Goal: Use online tool/utility: Utilize a website feature to perform a specific function

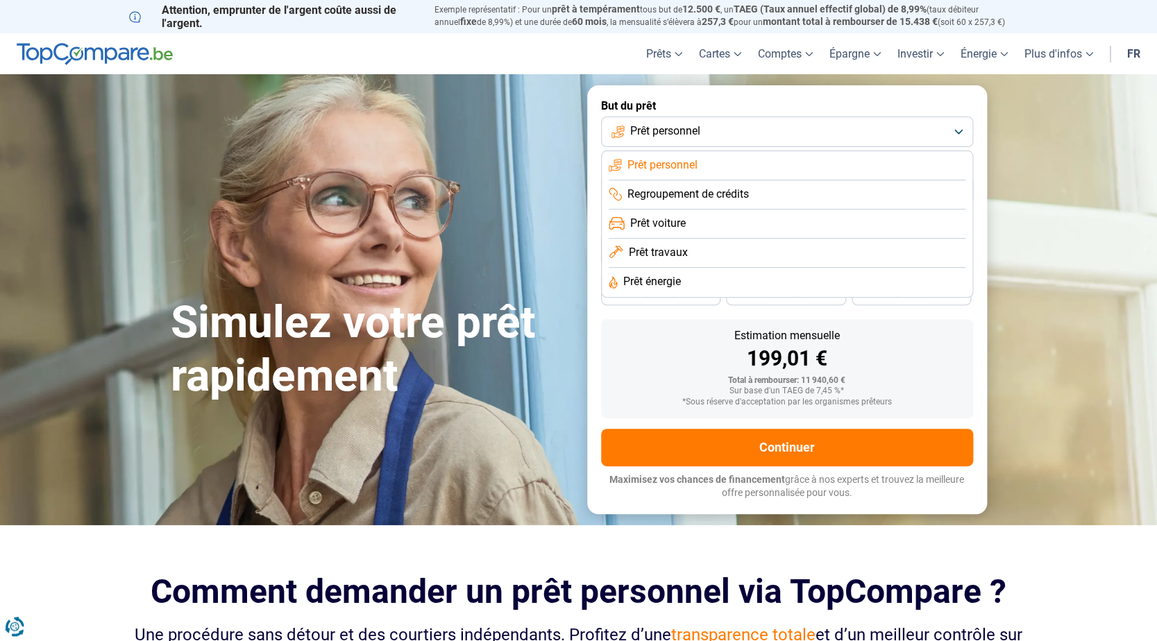
click at [725, 160] on li "Prêt personnel" at bounding box center [787, 165] width 357 height 29
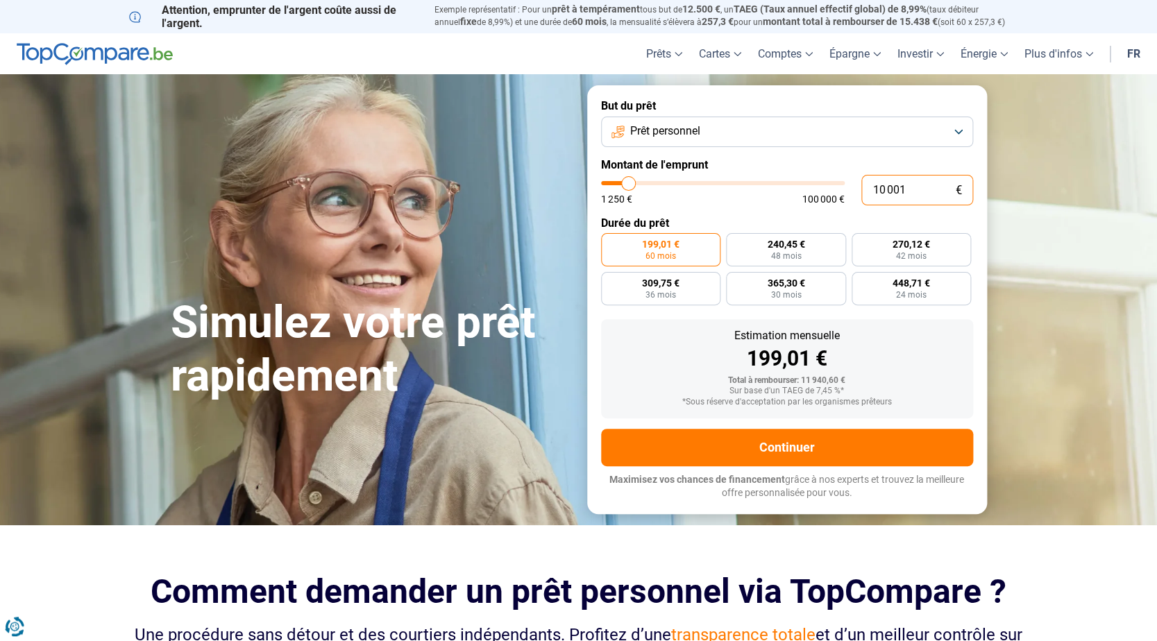
drag, startPoint x: 917, startPoint y: 192, endPoint x: 874, endPoint y: 194, distance: 42.4
click at [874, 194] on input "10 001" at bounding box center [917, 190] width 112 height 31
type input "2"
type input "1250"
type input "20"
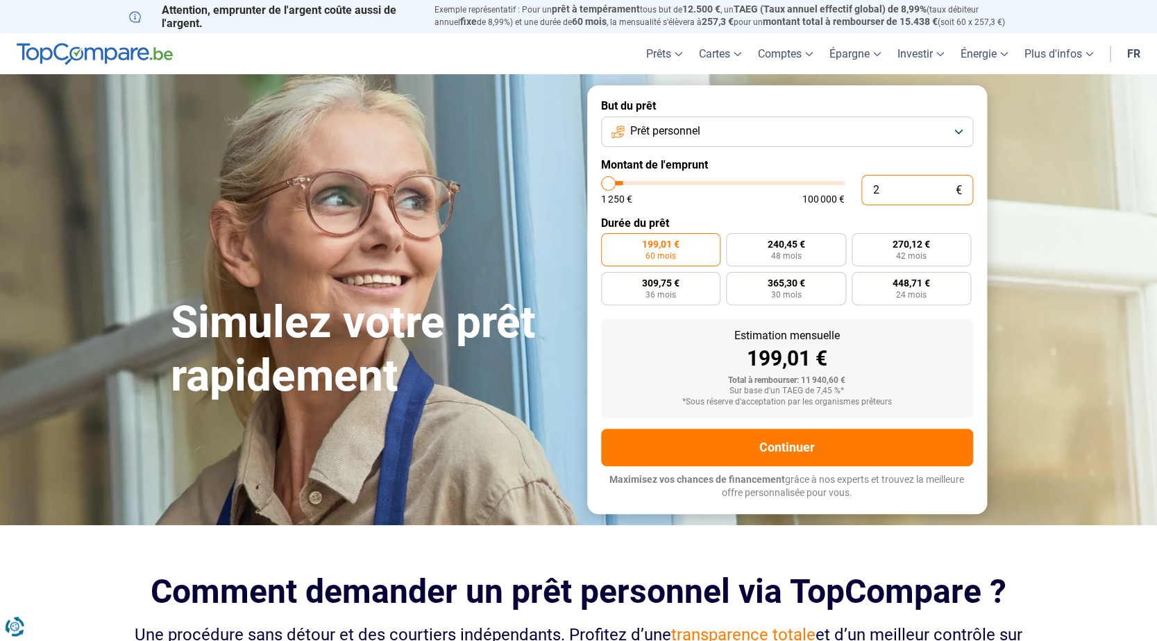
type input "1250"
type input "200"
type input "1250"
type input "2 000"
type input "2000"
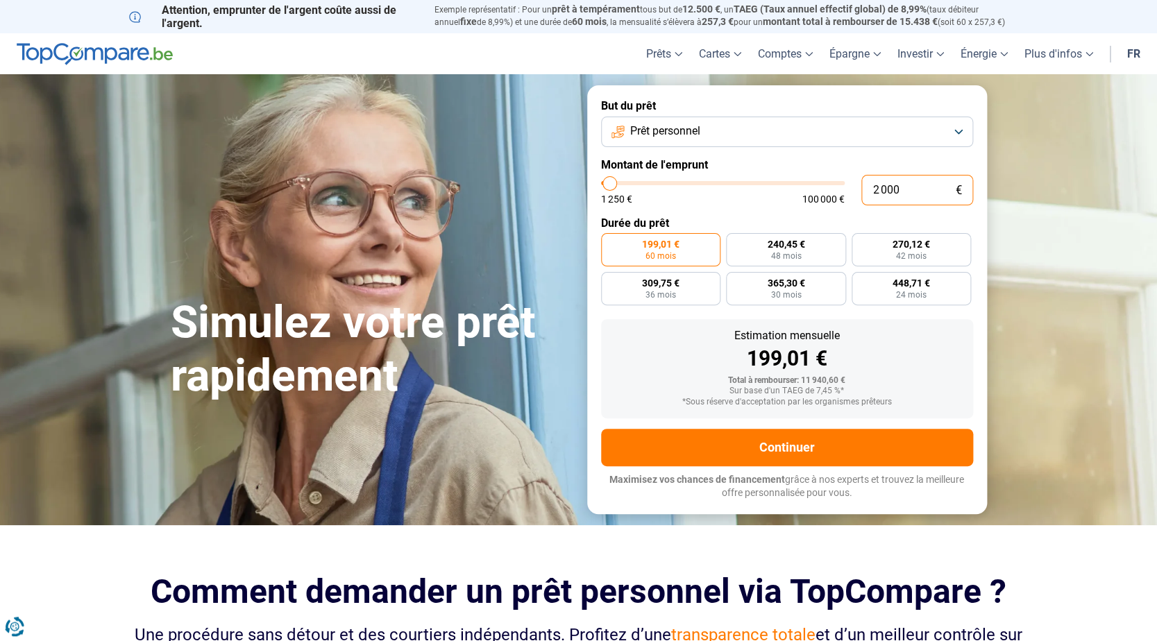
type input "20 000"
type input "20000"
radio input "false"
